Goal: Check status: Check status

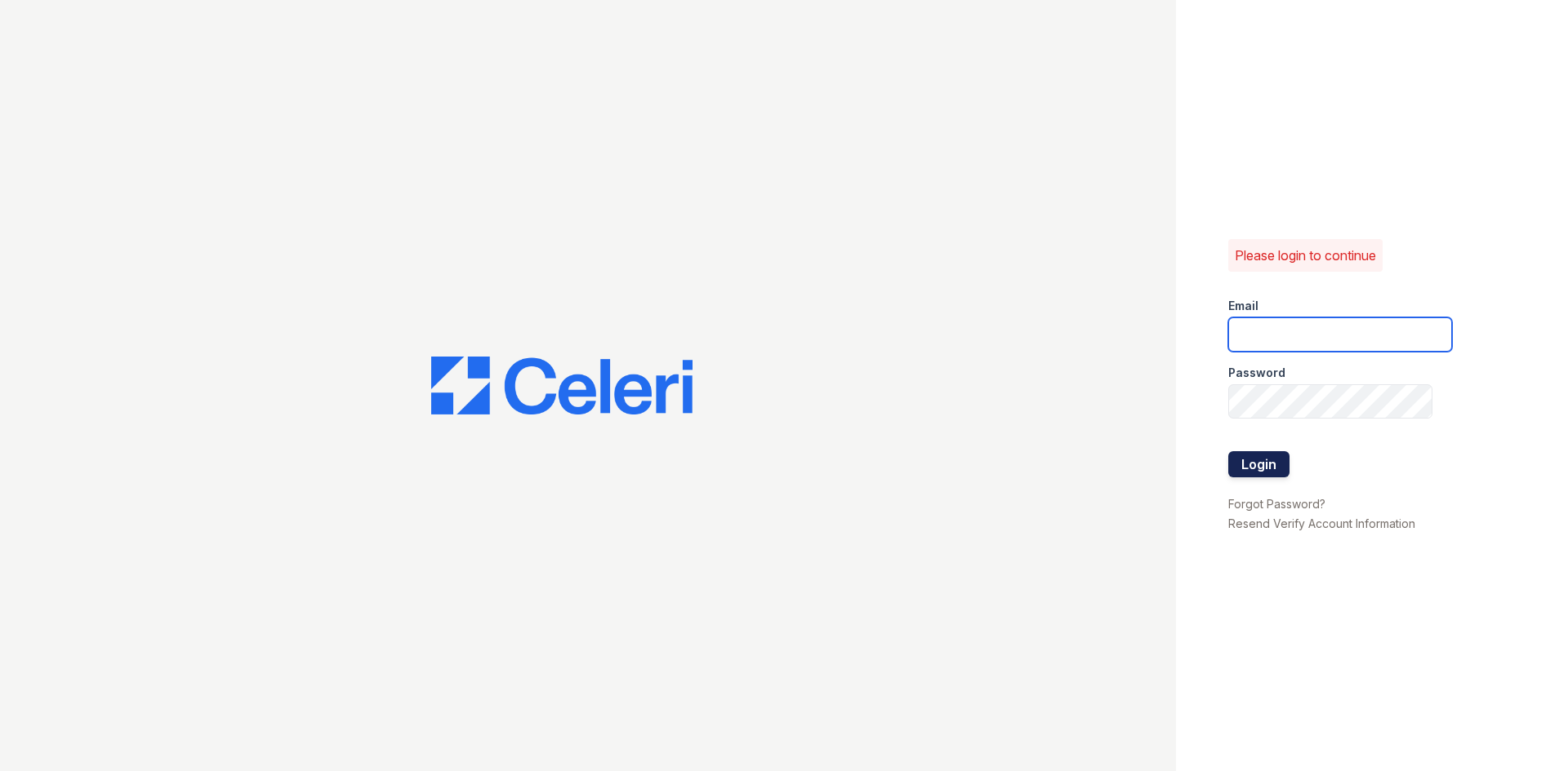
type input "siniguez@trinity-pm.com"
click at [1265, 469] on button "Login" at bounding box center [1259, 464] width 61 height 26
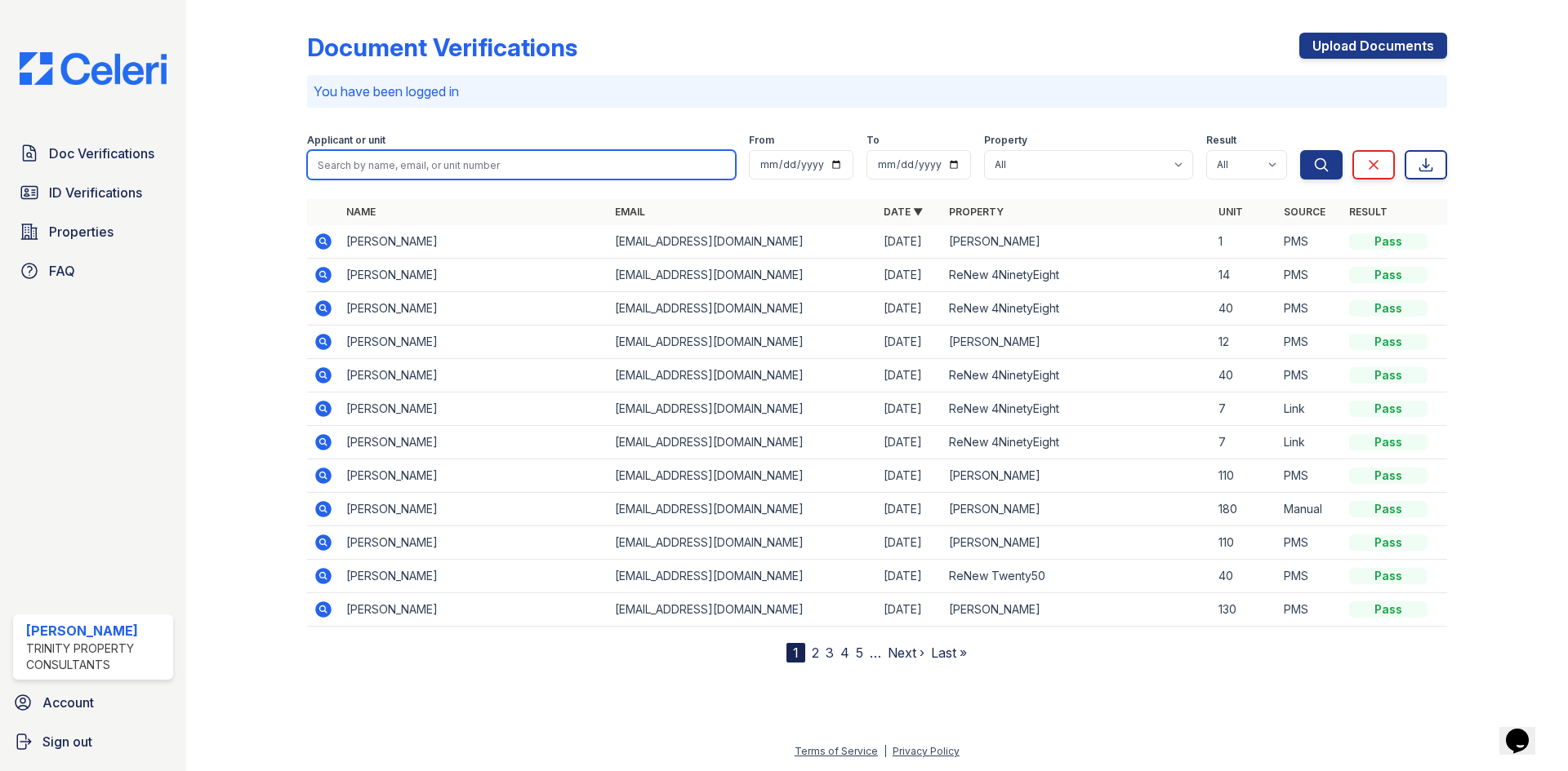
click at [433, 167] on input "search" at bounding box center [521, 165] width 429 height 30
type input "richany"
click at [1300, 150] on button "Search" at bounding box center [1321, 165] width 43 height 30
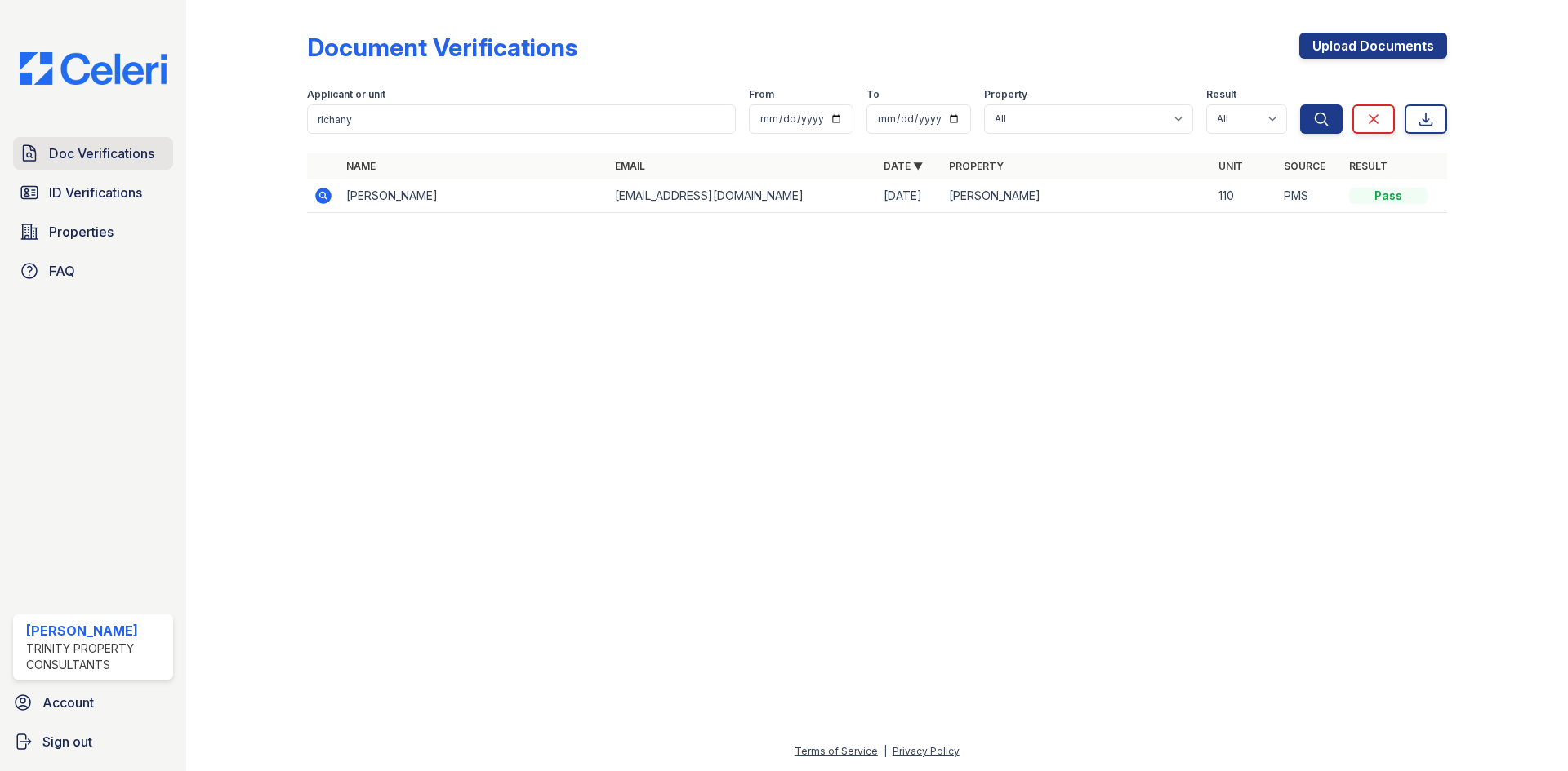
click at [90, 142] on link "Doc Verifications" at bounding box center [93, 153] width 160 height 33
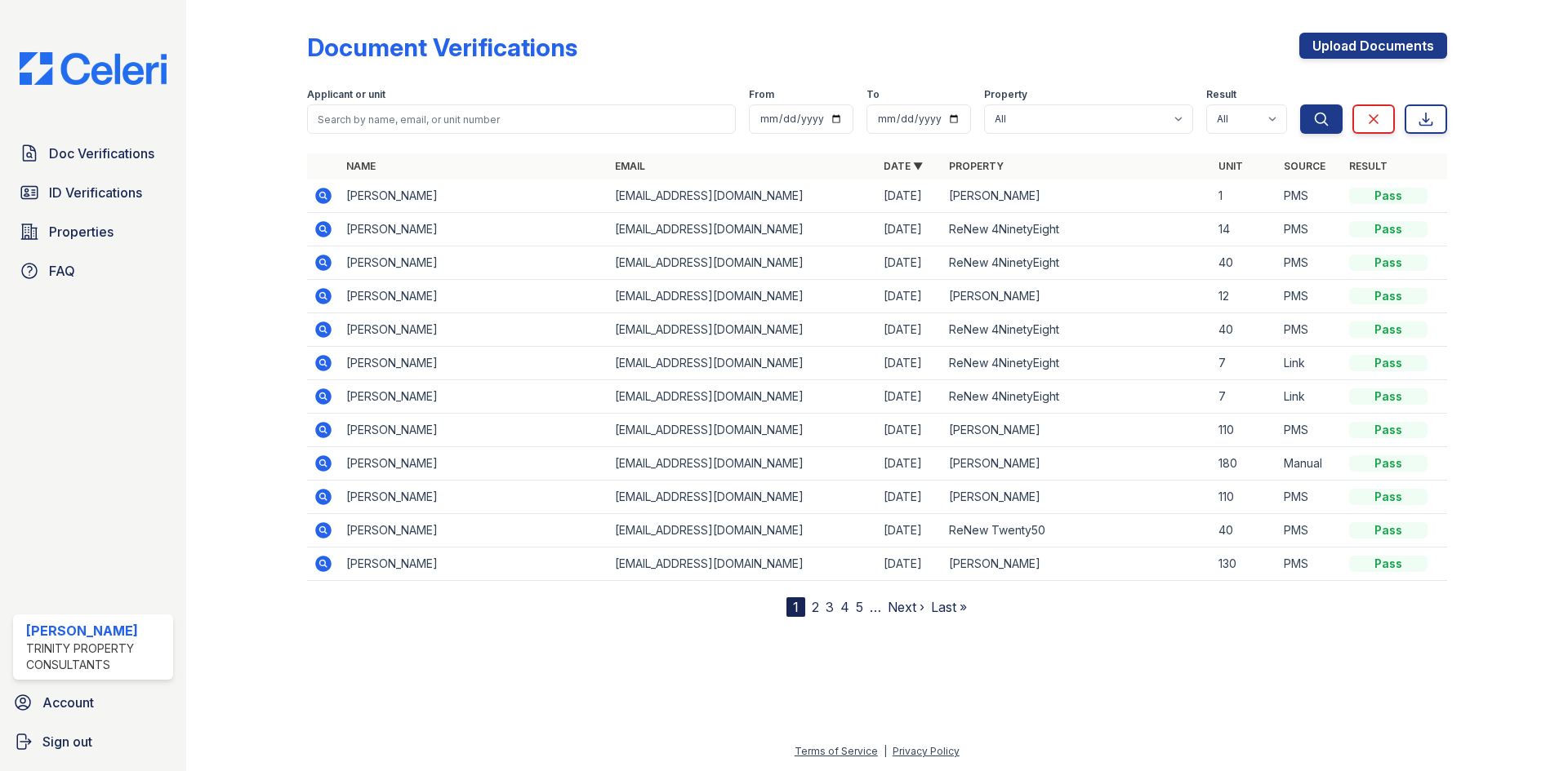
click at [318, 497] on icon at bounding box center [324, 498] width 17 height 17
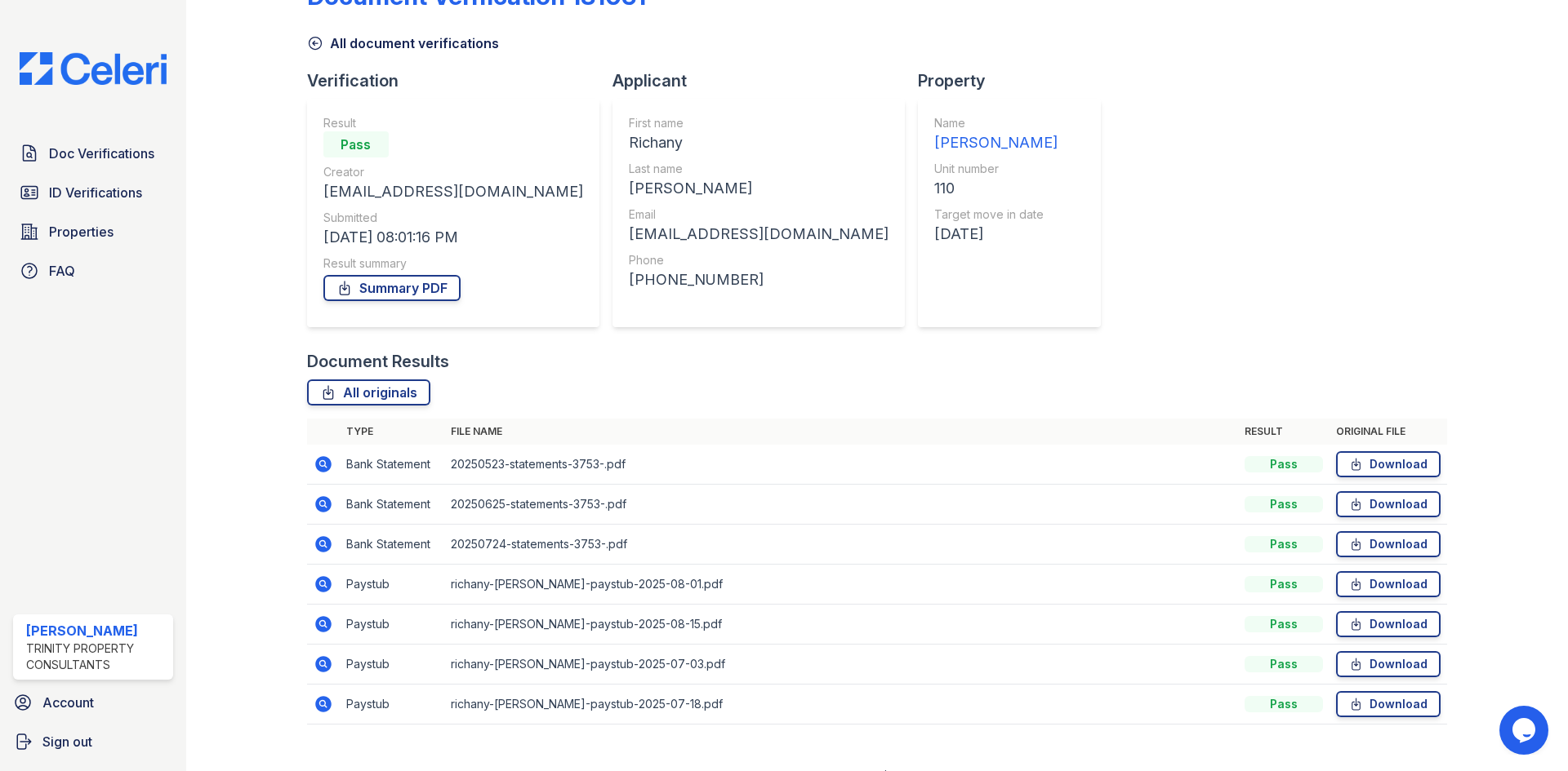
scroll to position [76, 0]
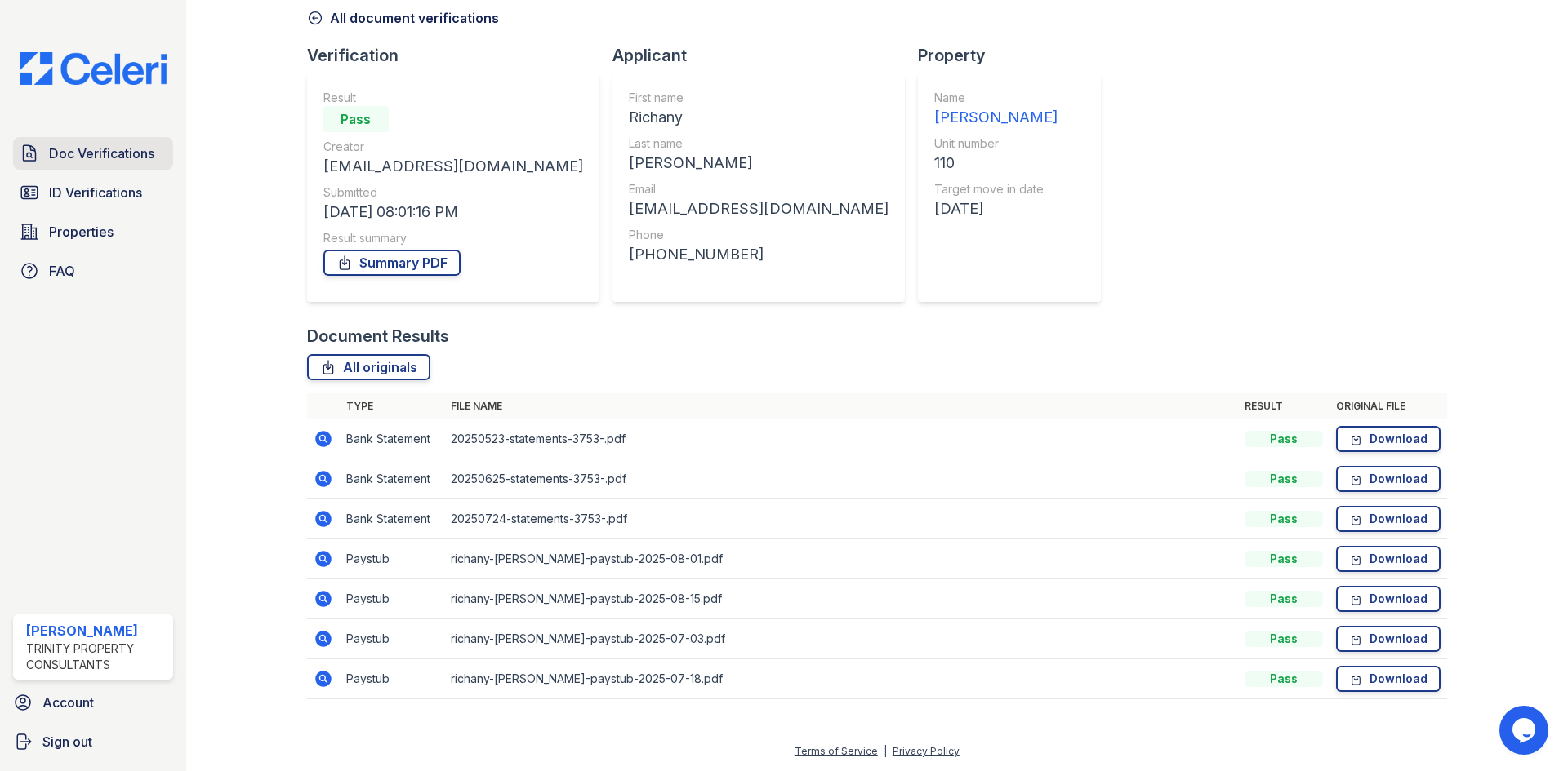
click at [168, 155] on link "Doc Verifications" at bounding box center [93, 153] width 160 height 33
